Goal: Navigation & Orientation: Find specific page/section

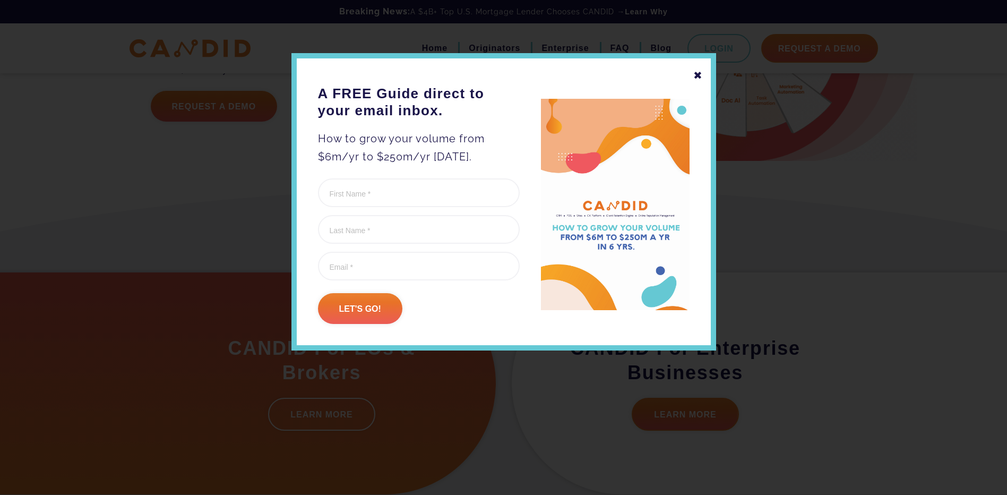
scroll to position [159, 0]
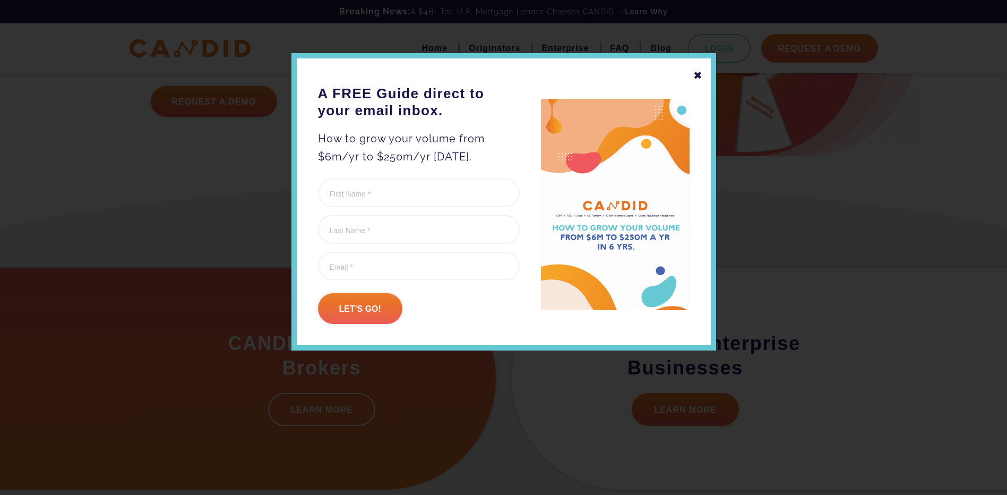
click at [699, 74] on div "✖" at bounding box center [698, 75] width 10 height 18
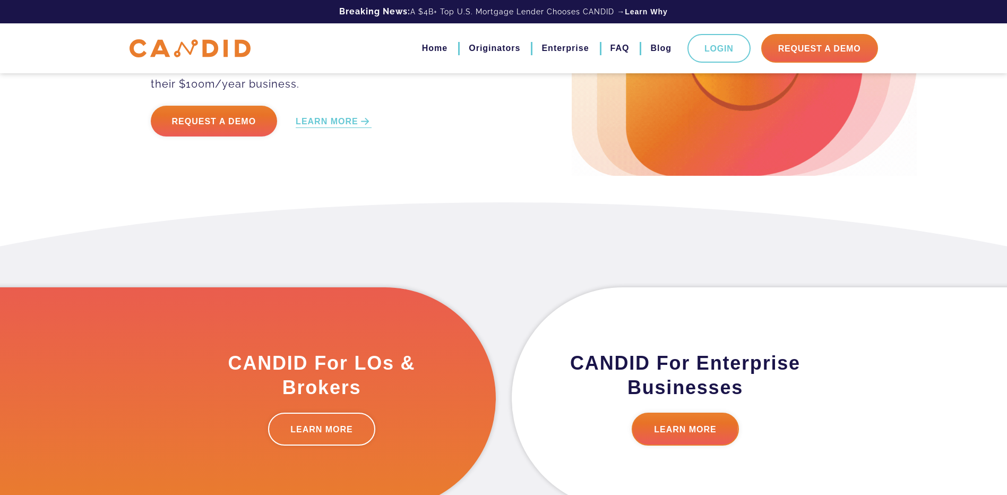
scroll to position [265, 0]
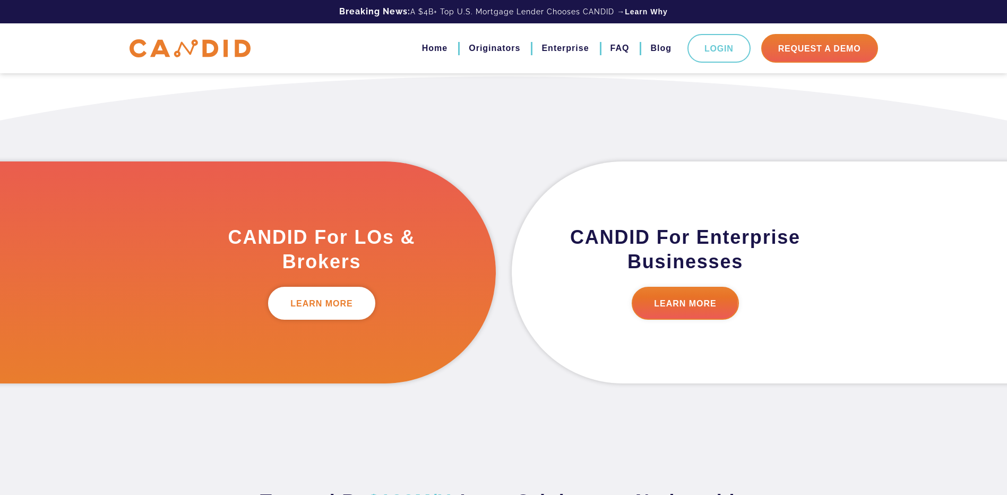
click at [328, 304] on link "LEARN MORE" at bounding box center [321, 303] width 107 height 33
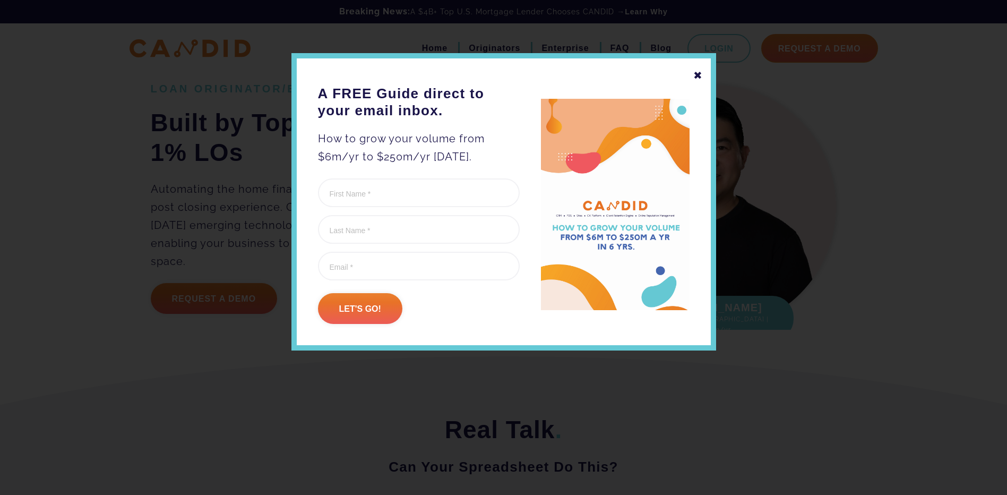
click at [700, 79] on div "✖" at bounding box center [698, 75] width 10 height 18
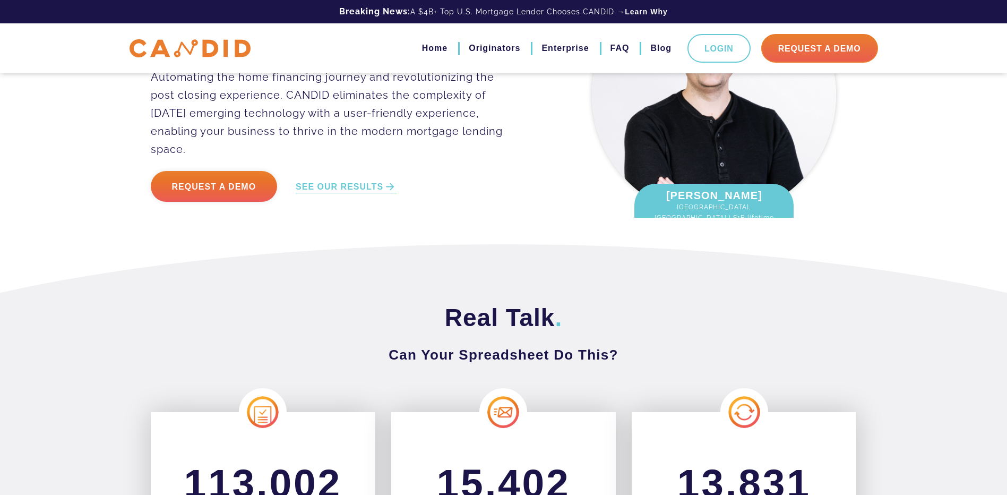
scroll to position [106, 0]
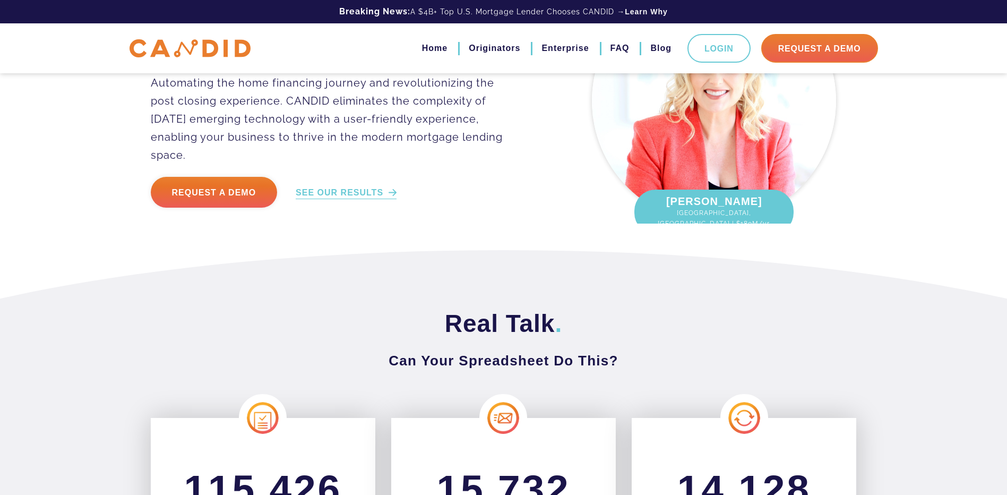
click at [339, 187] on link "SEE OUR RESULTS" at bounding box center [346, 193] width 101 height 12
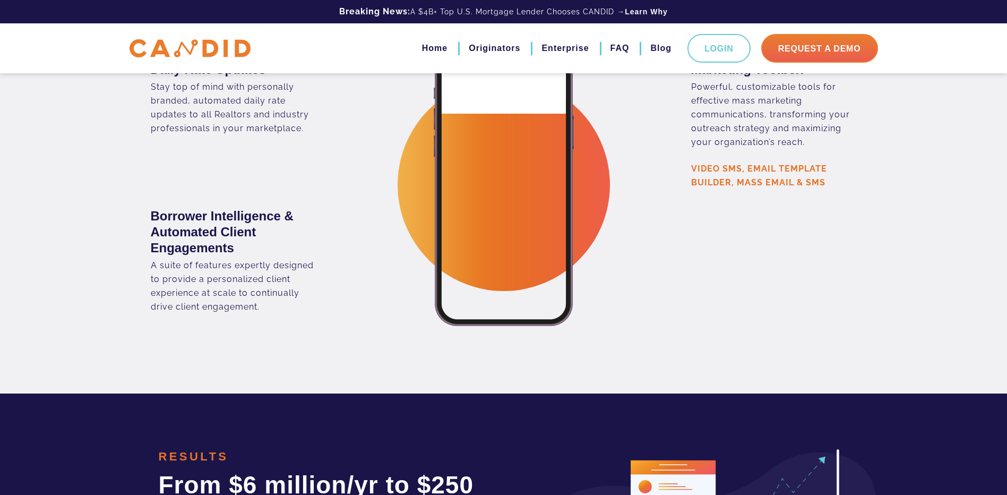
scroll to position [1954, 0]
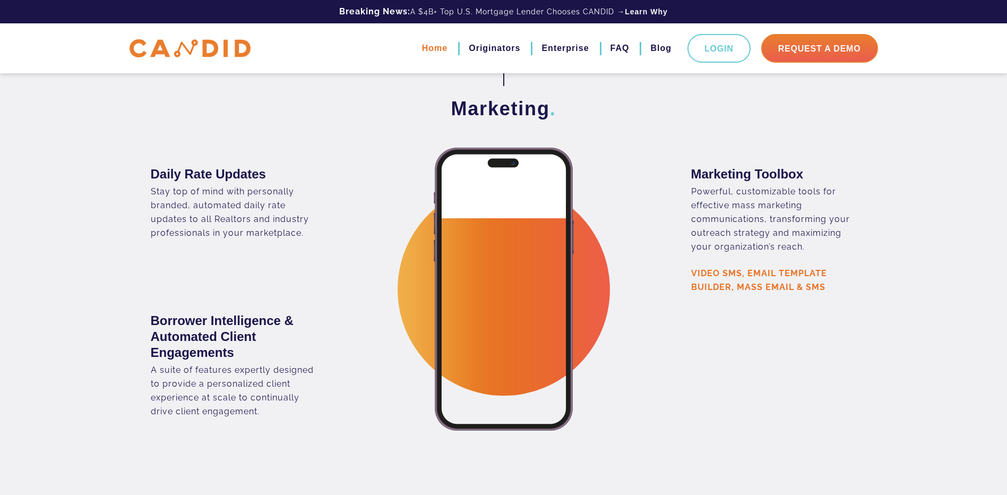
click at [429, 49] on link "Home" at bounding box center [434, 48] width 25 height 18
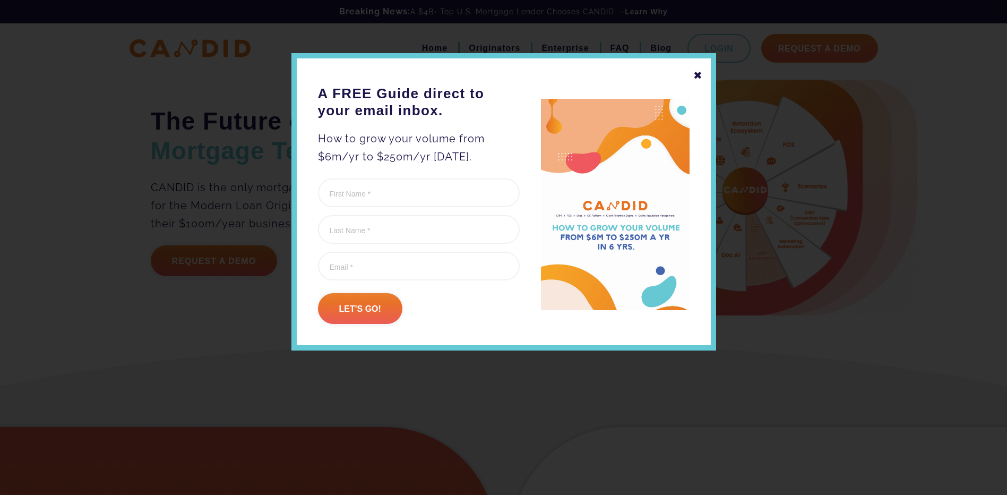
click at [698, 75] on div "✖" at bounding box center [698, 75] width 10 height 18
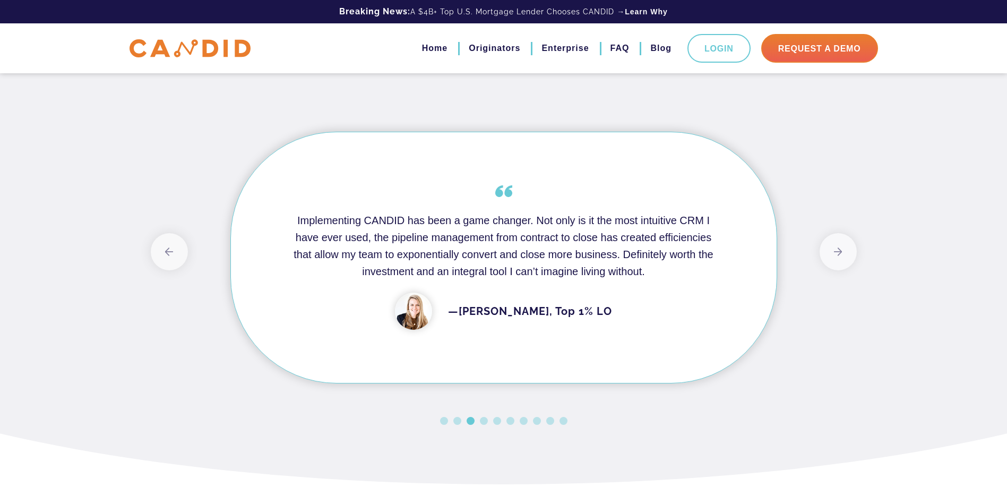
scroll to position [902, 0]
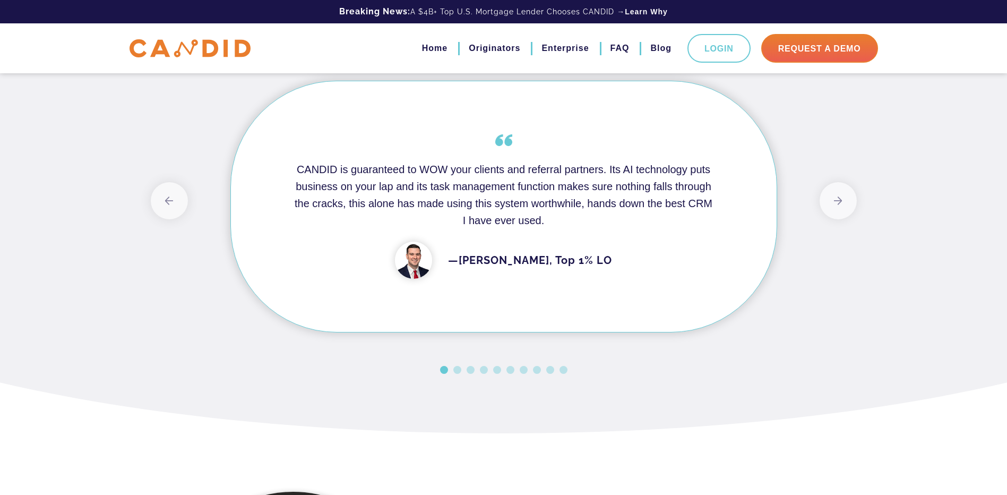
click at [187, 47] on img at bounding box center [189, 48] width 121 height 19
